Goal: Navigation & Orientation: Find specific page/section

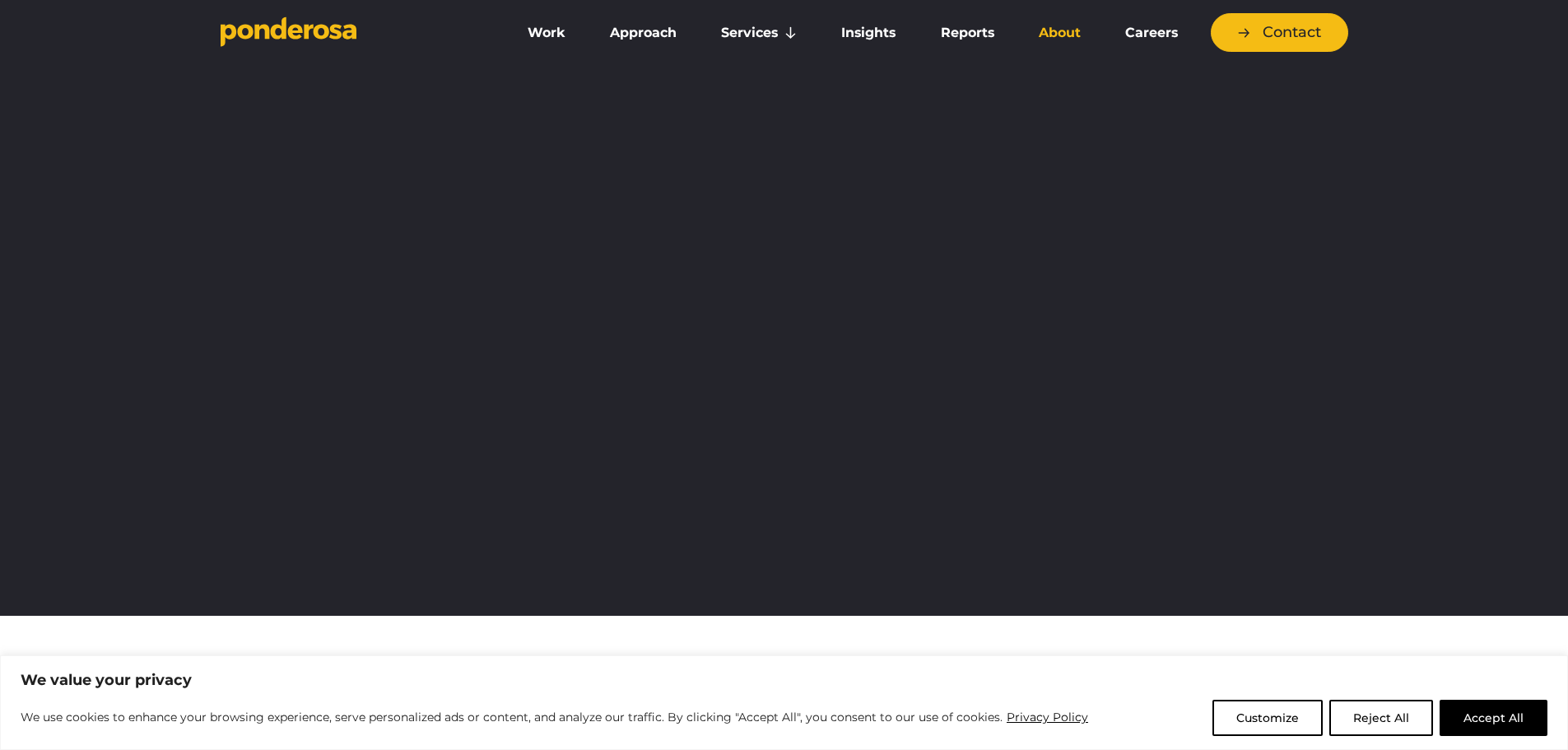
click at [1074, 25] on link "About" at bounding box center [1059, 32] width 80 height 34
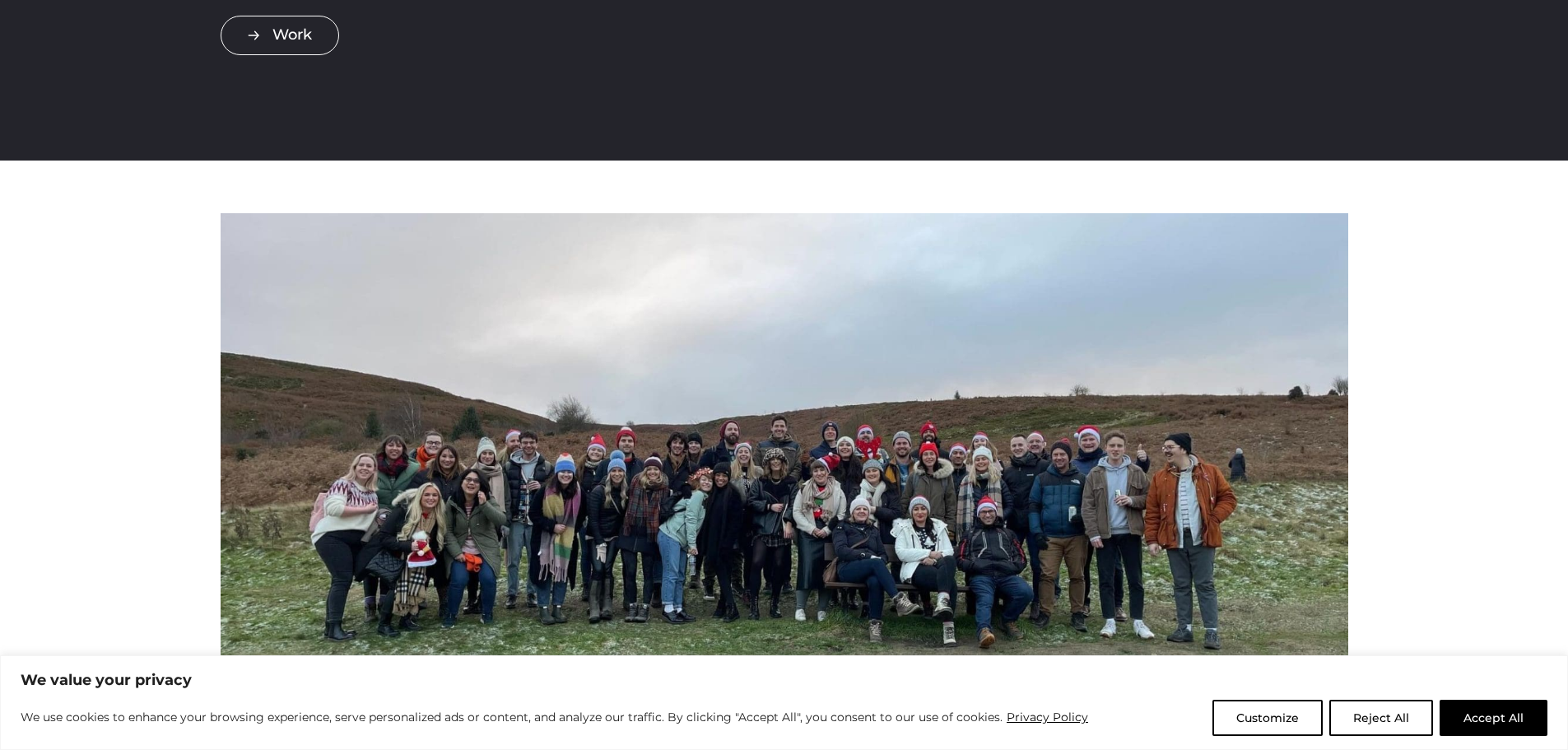
scroll to position [361, 0]
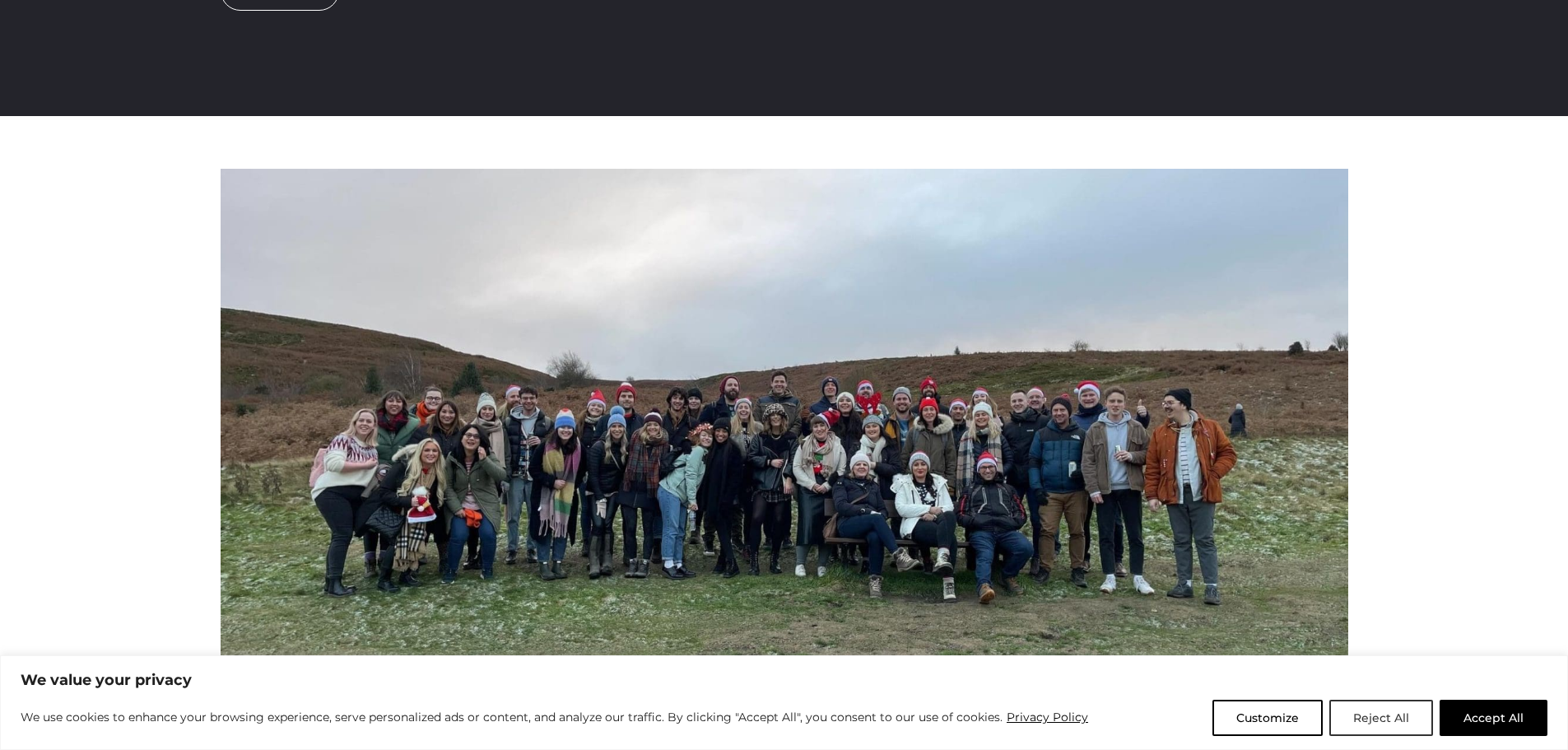
click at [1385, 719] on button "Reject All" at bounding box center [1381, 718] width 103 height 36
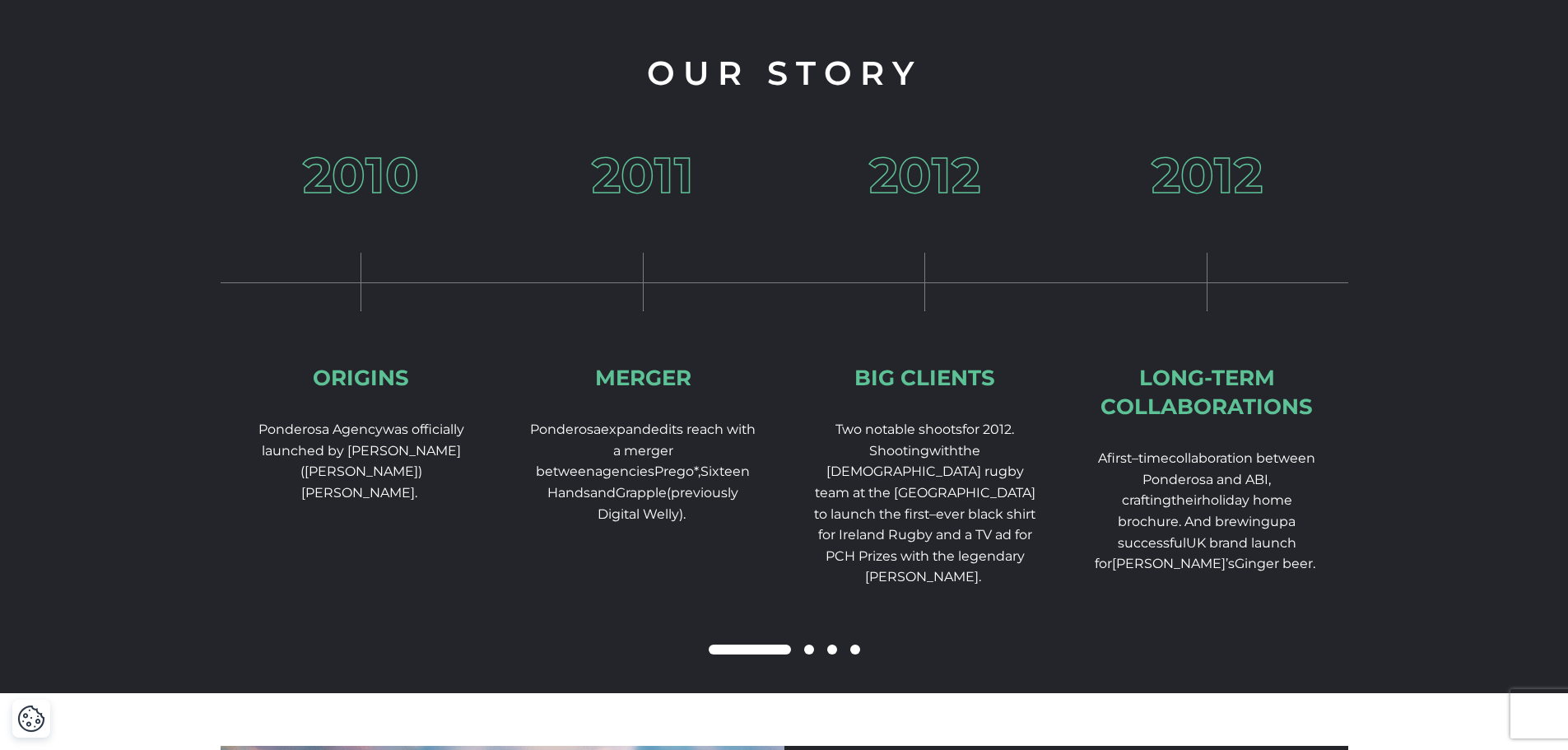
scroll to position [2410, 0]
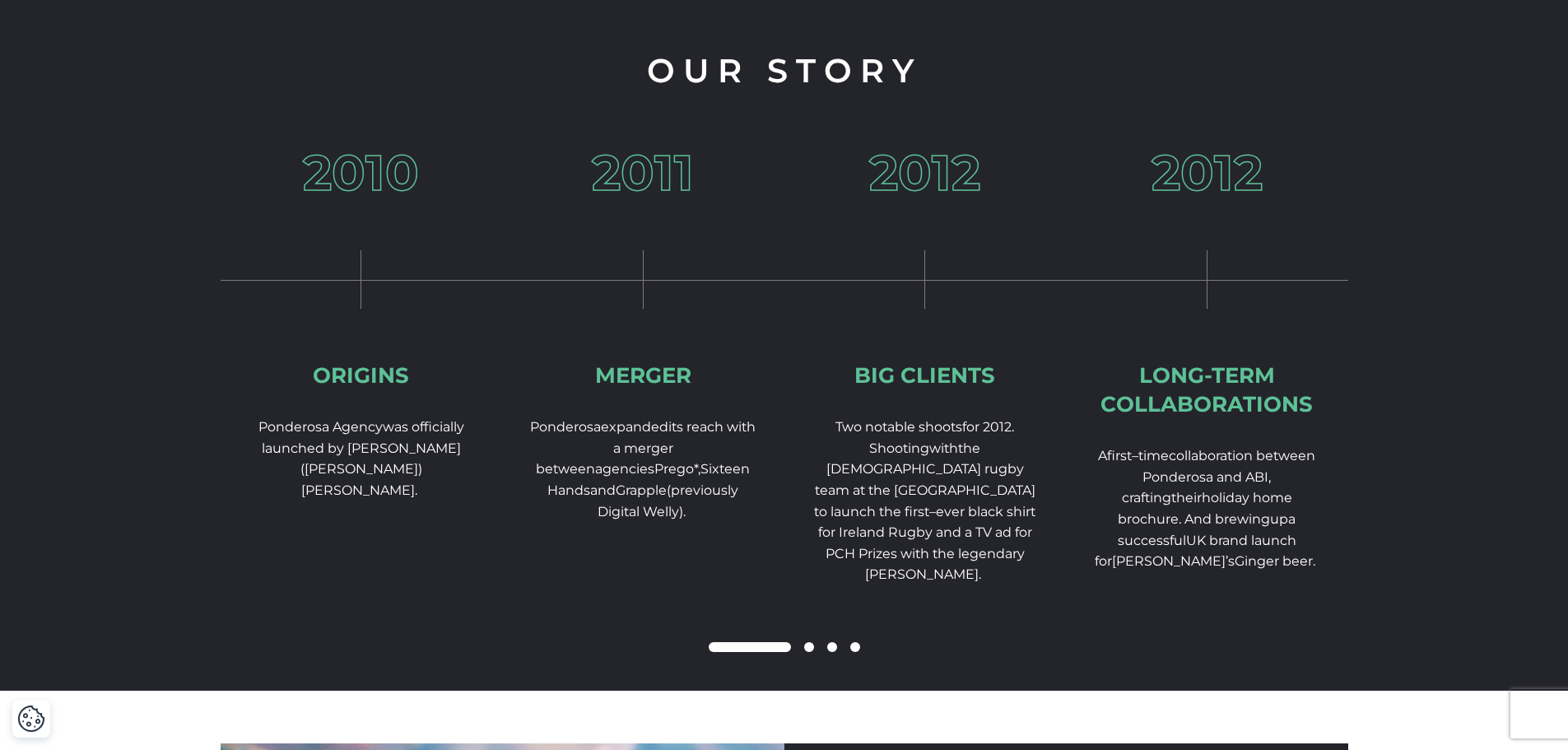
click at [832, 652] on span at bounding box center [832, 647] width 10 height 10
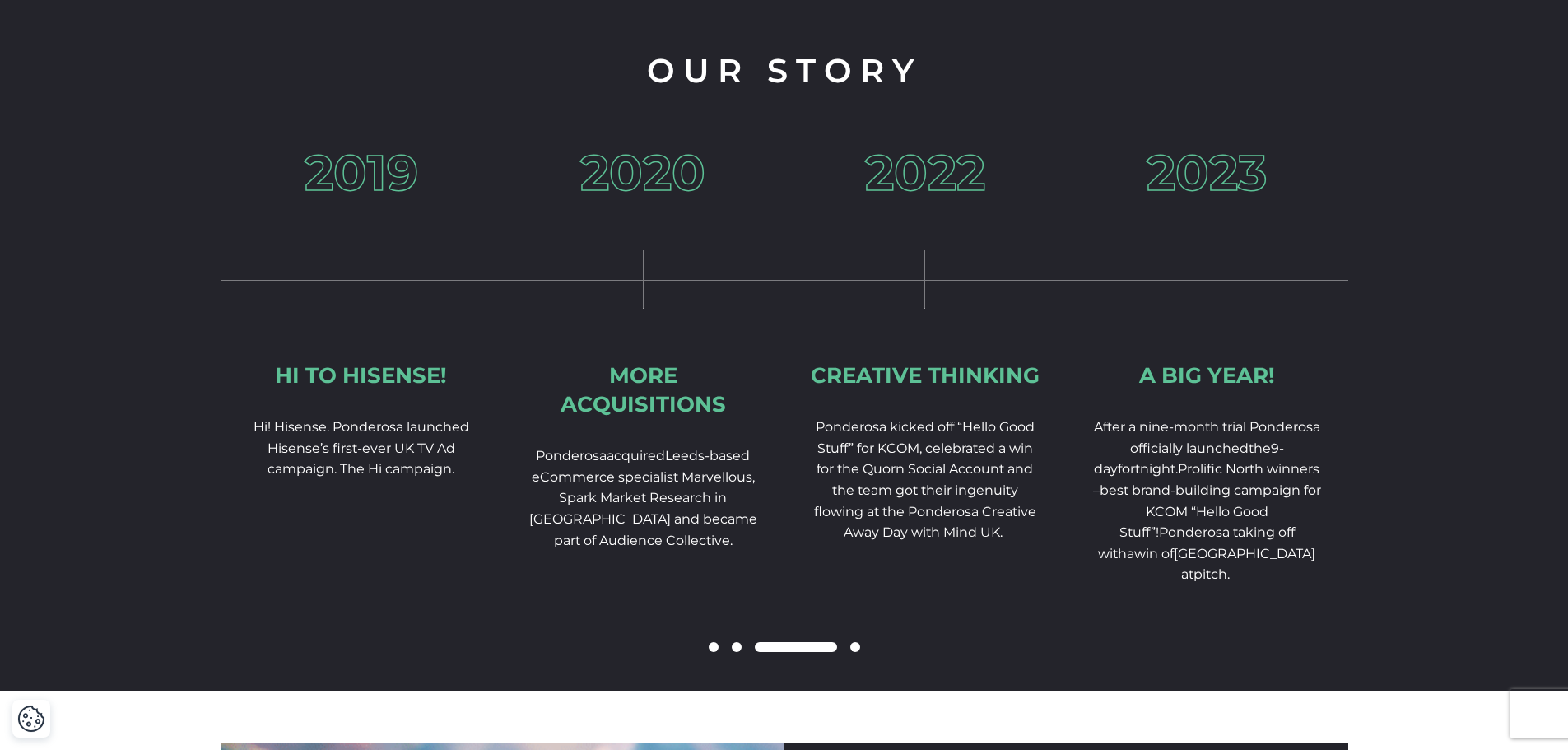
click at [858, 652] on span at bounding box center [855, 647] width 10 height 10
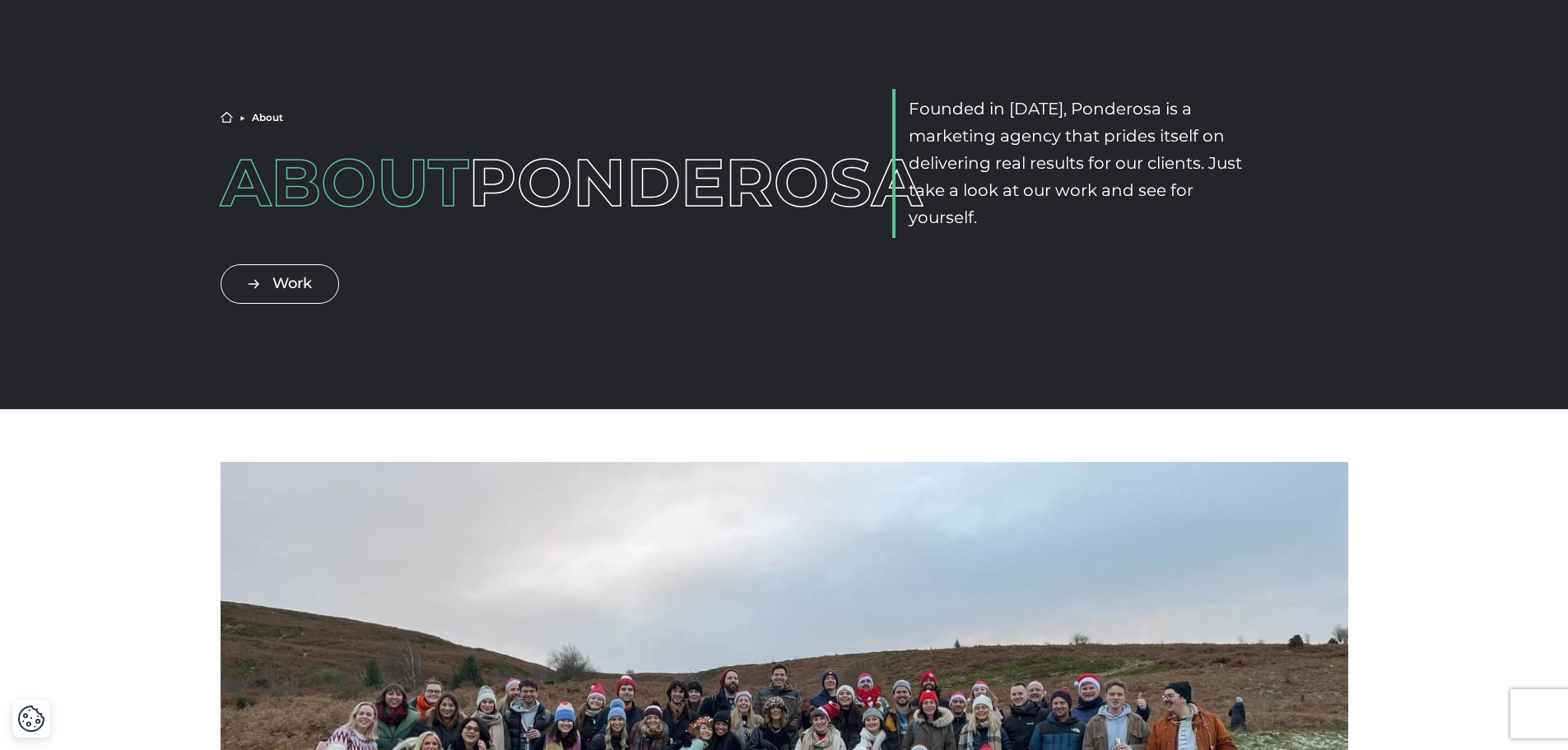
scroll to position [0, 0]
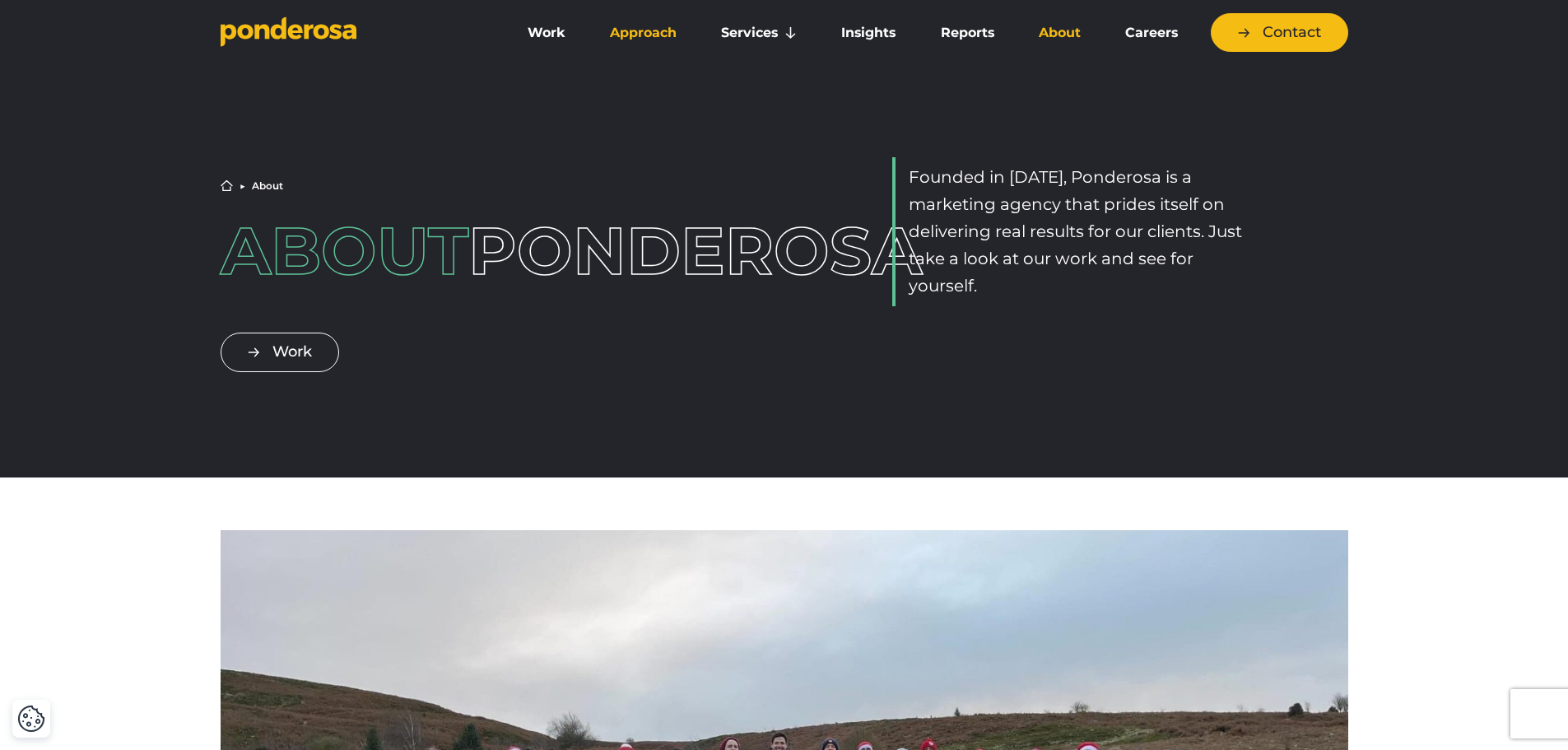
click at [625, 32] on link "Approach" at bounding box center [643, 32] width 104 height 34
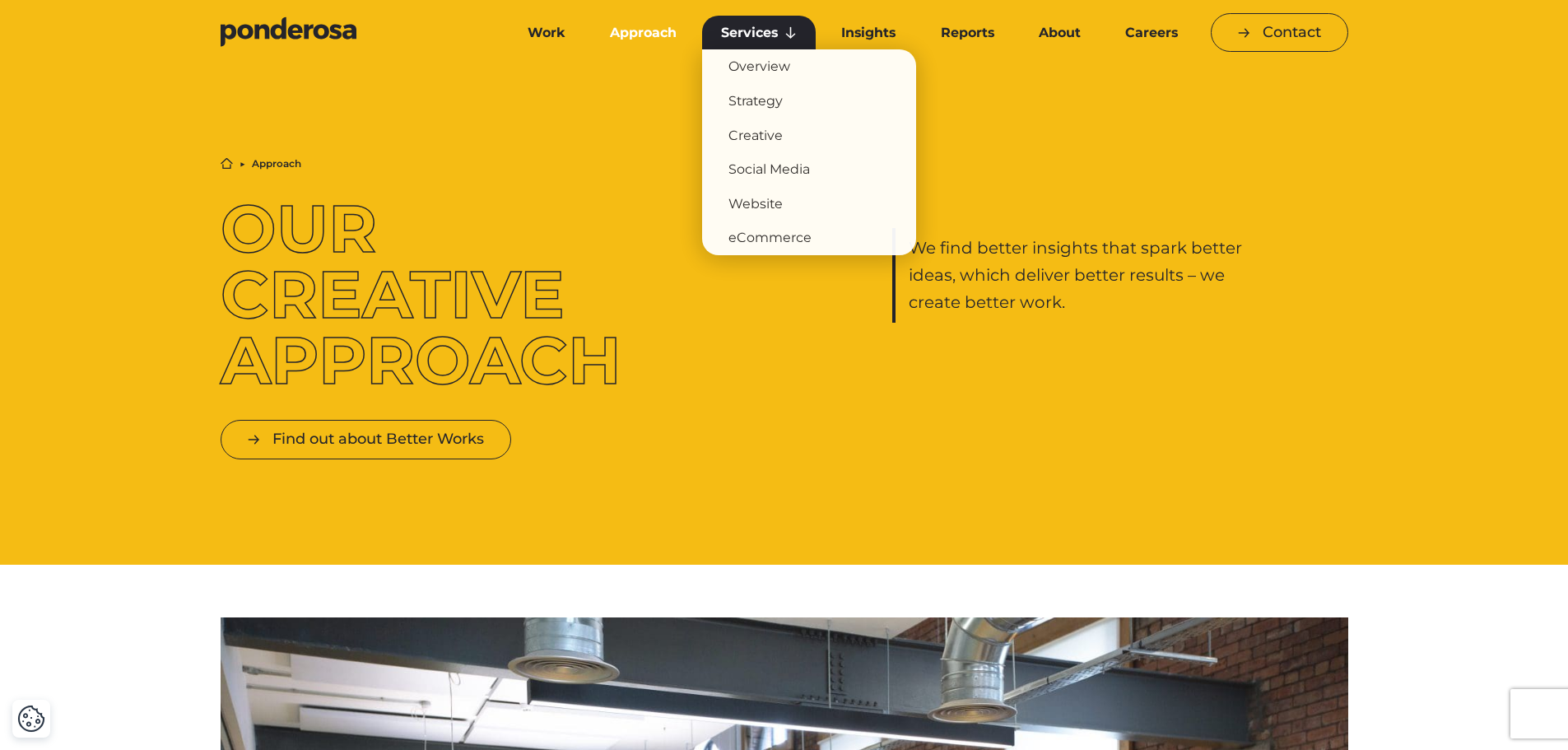
click at [765, 37] on link "Services" at bounding box center [759, 32] width 113 height 34
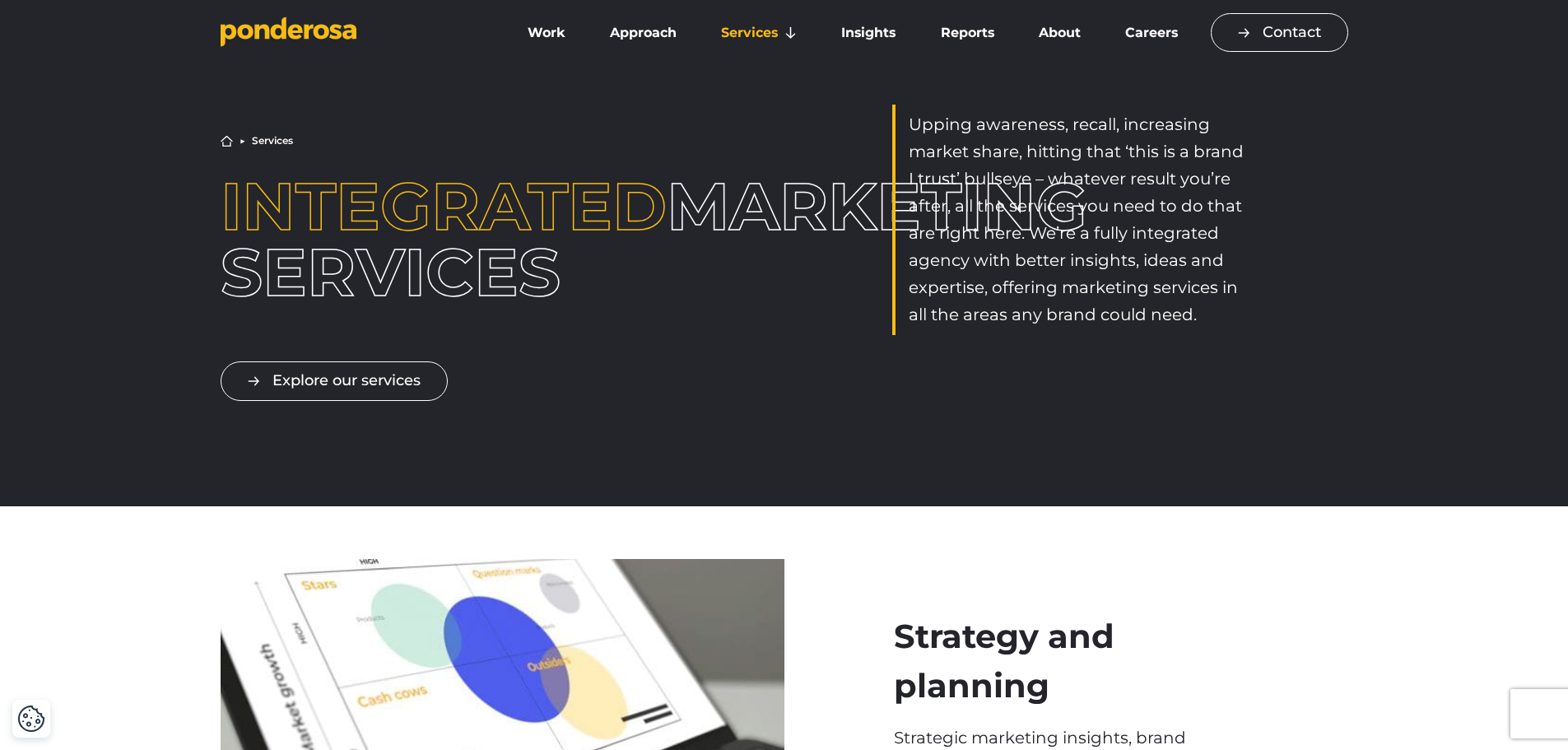
click at [1263, 29] on link "Contact" at bounding box center [1280, 32] width 137 height 39
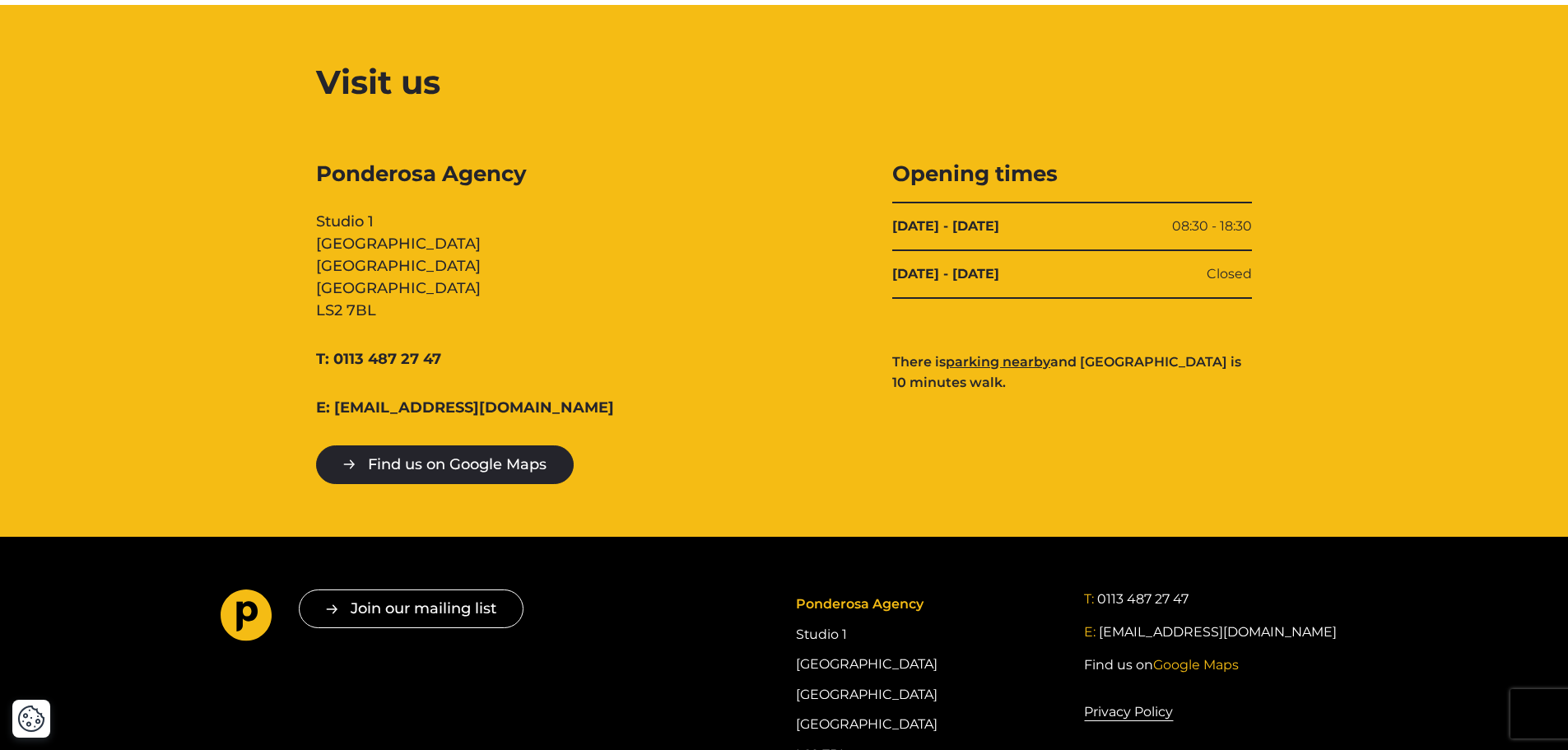
scroll to position [1639, 0]
